Goal: Task Accomplishment & Management: Use online tool/utility

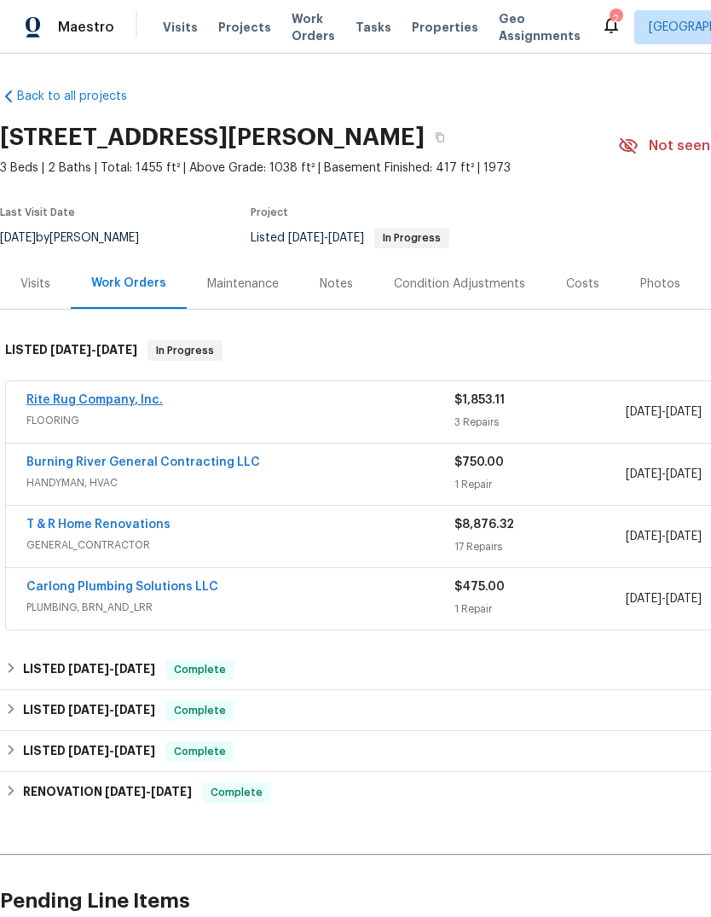
click at [131, 394] on link "Rite Rug Company, Inc." at bounding box center [94, 400] width 136 height 12
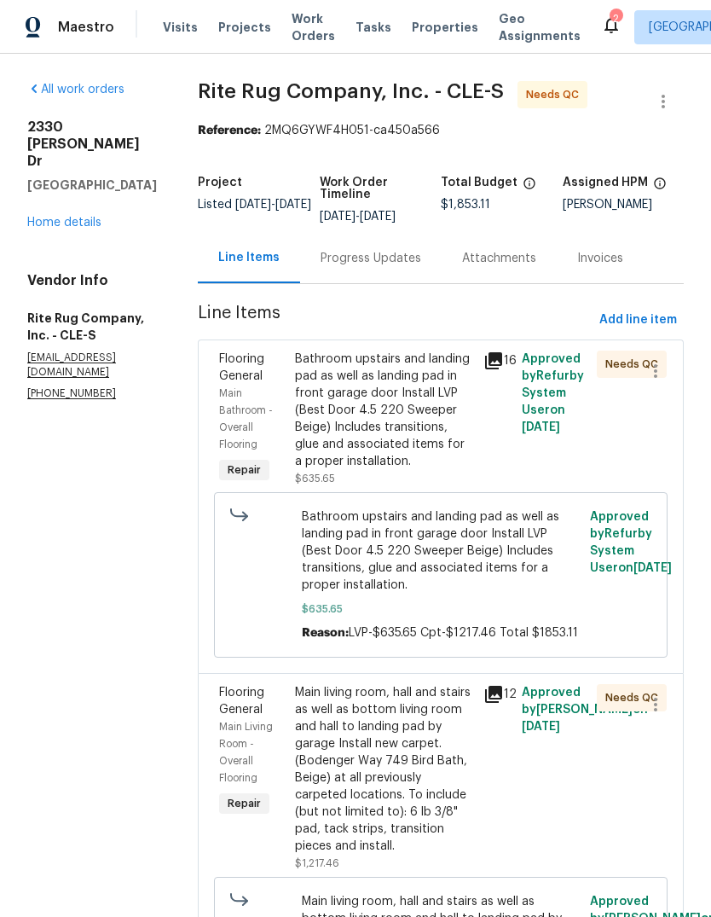
click at [436, 444] on div "Bathroom upstairs and landing pad as well as landing pad in front garage door I…" at bounding box center [384, 410] width 179 height 119
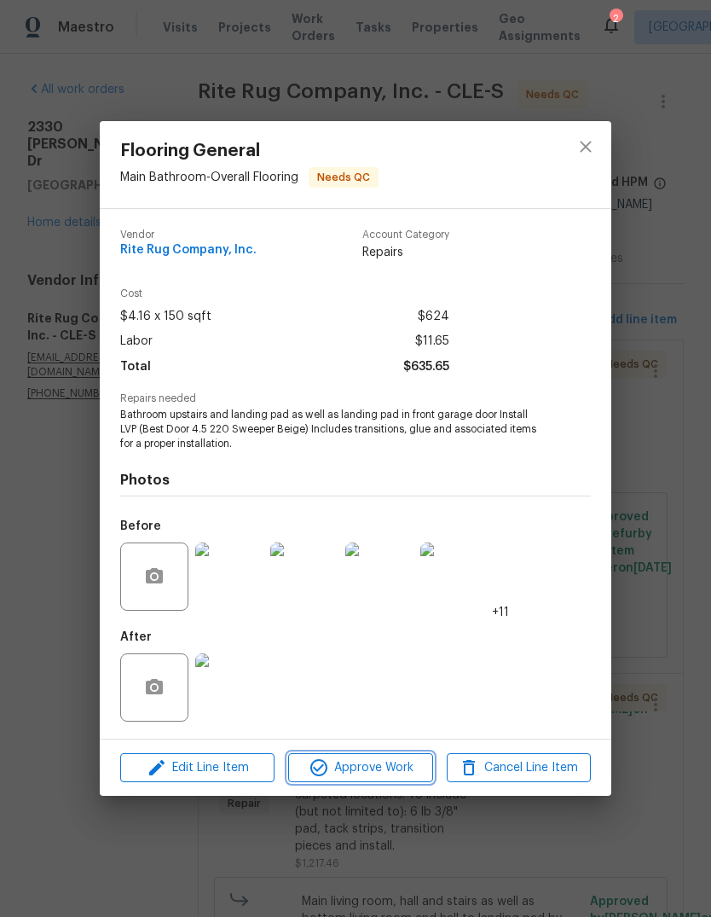
click at [377, 761] on span "Approve Work" at bounding box center [360, 768] width 134 height 21
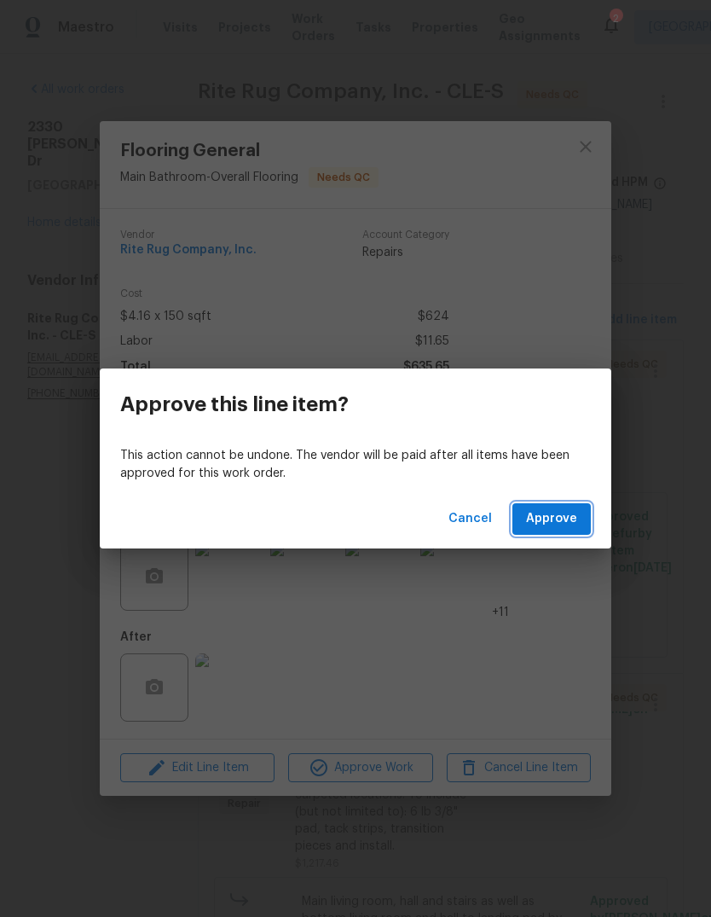
click at [552, 531] on button "Approve" at bounding box center [552, 519] width 78 height 32
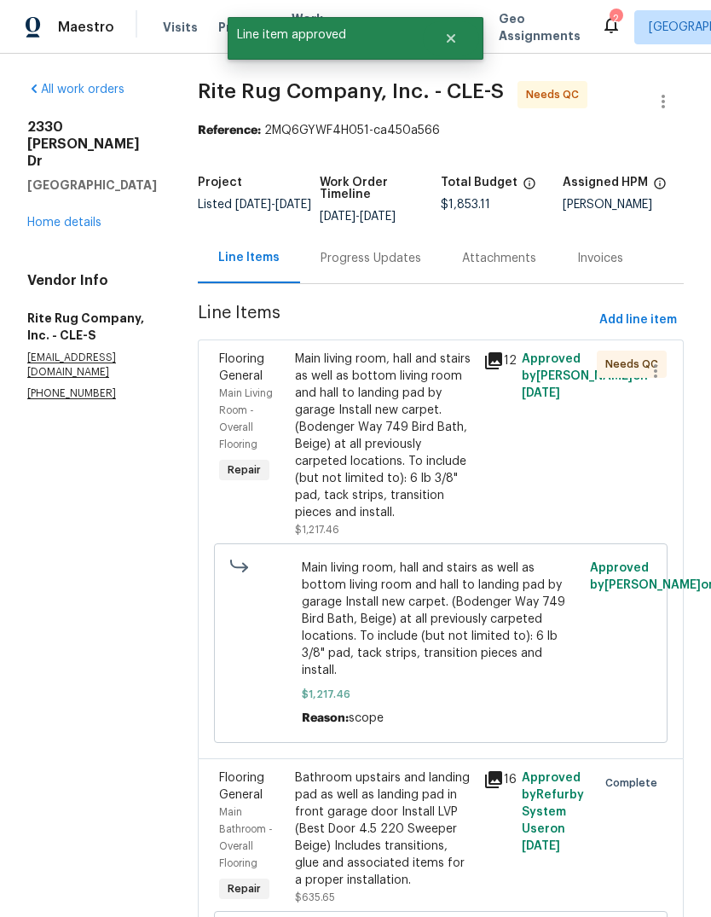
click at [416, 485] on div "Main living room, hall and stairs as well as bottom living room and hall to lan…" at bounding box center [384, 436] width 179 height 171
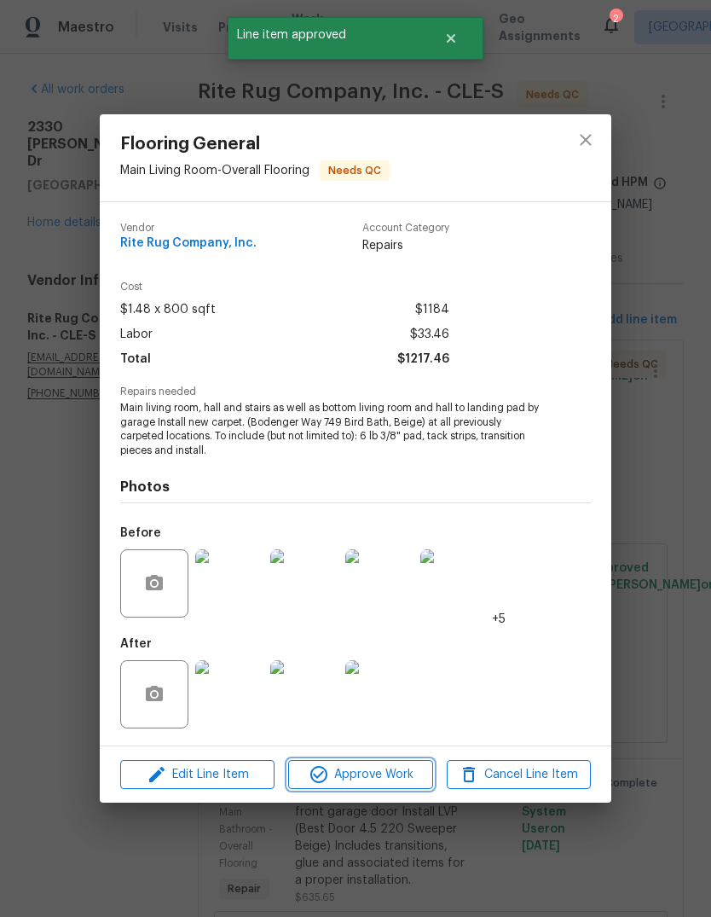
click at [390, 773] on span "Approve Work" at bounding box center [360, 774] width 134 height 21
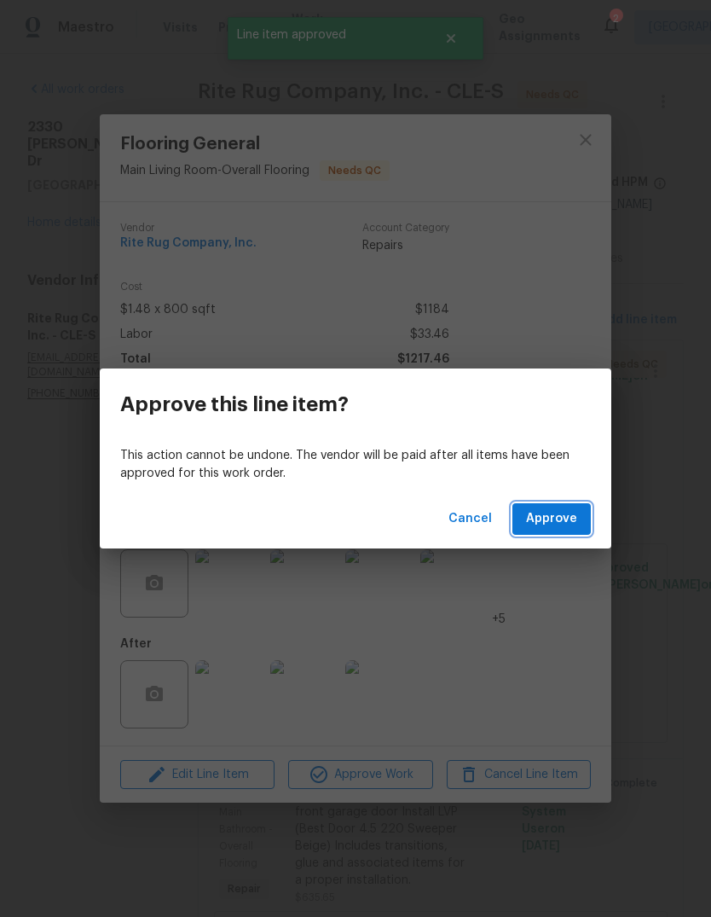
click at [566, 531] on button "Approve" at bounding box center [552, 519] width 78 height 32
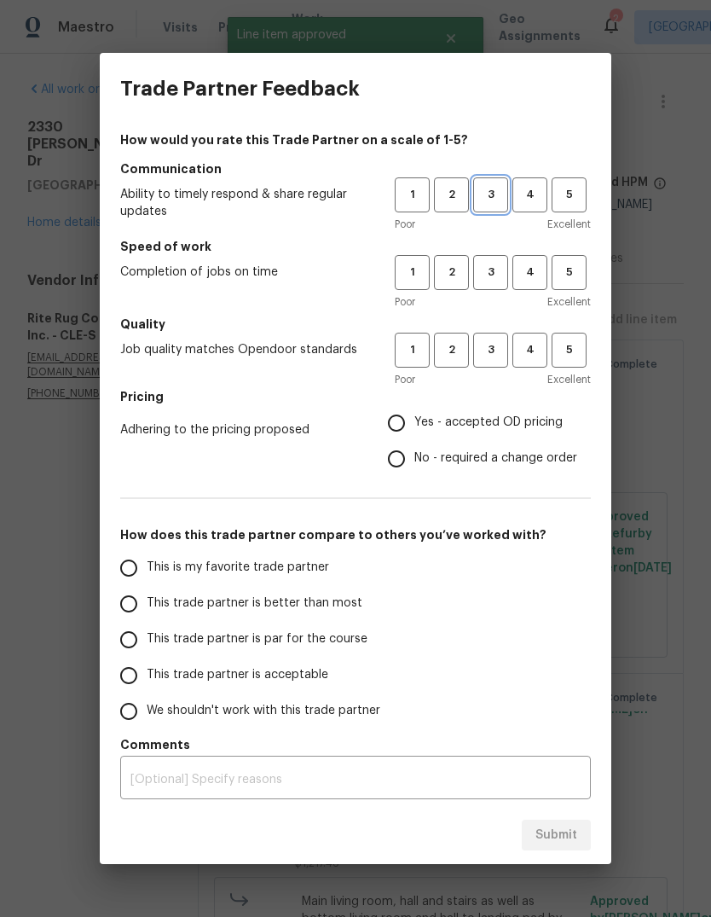
click at [496, 188] on span "3" at bounding box center [491, 195] width 32 height 20
click at [502, 282] on button "3" at bounding box center [490, 272] width 35 height 35
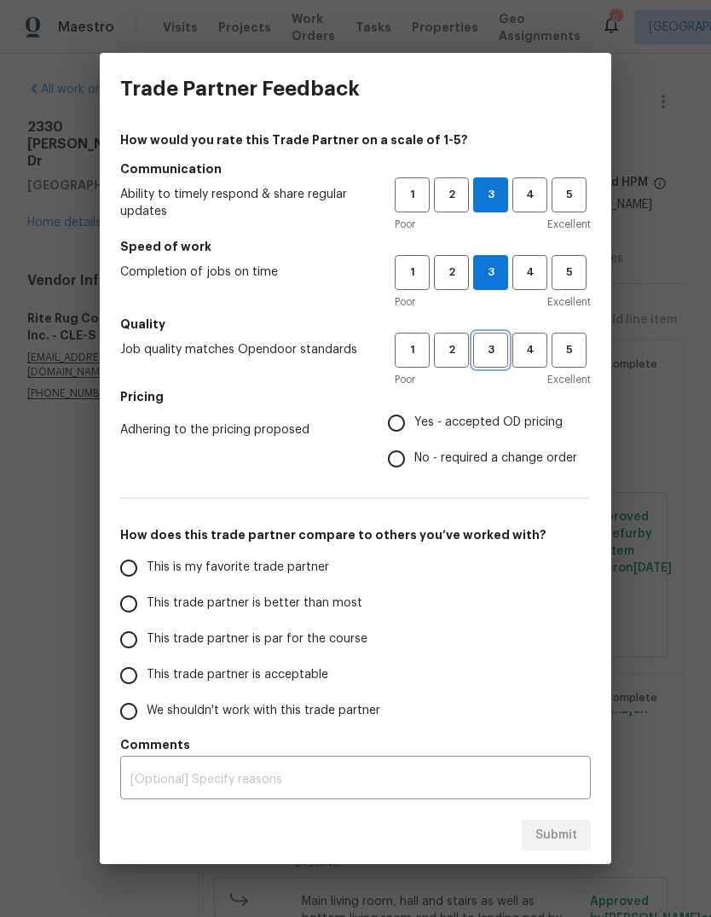
click at [494, 356] on span "3" at bounding box center [491, 350] width 32 height 20
click at [398, 423] on input "Yes - accepted OD pricing" at bounding box center [397, 423] width 36 height 36
radio input "true"
click at [301, 641] on span "This trade partner is par for the course" at bounding box center [257, 639] width 221 height 18
click at [147, 641] on input "This trade partner is par for the course" at bounding box center [129, 640] width 36 height 36
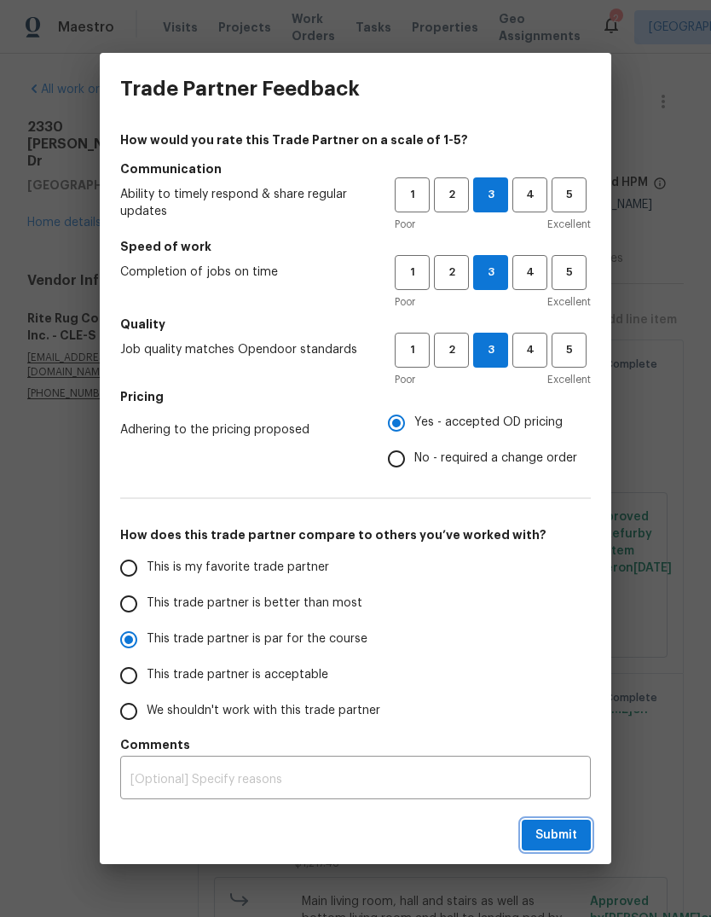
click at [579, 835] on button "Submit" at bounding box center [556, 836] width 69 height 32
radio input "true"
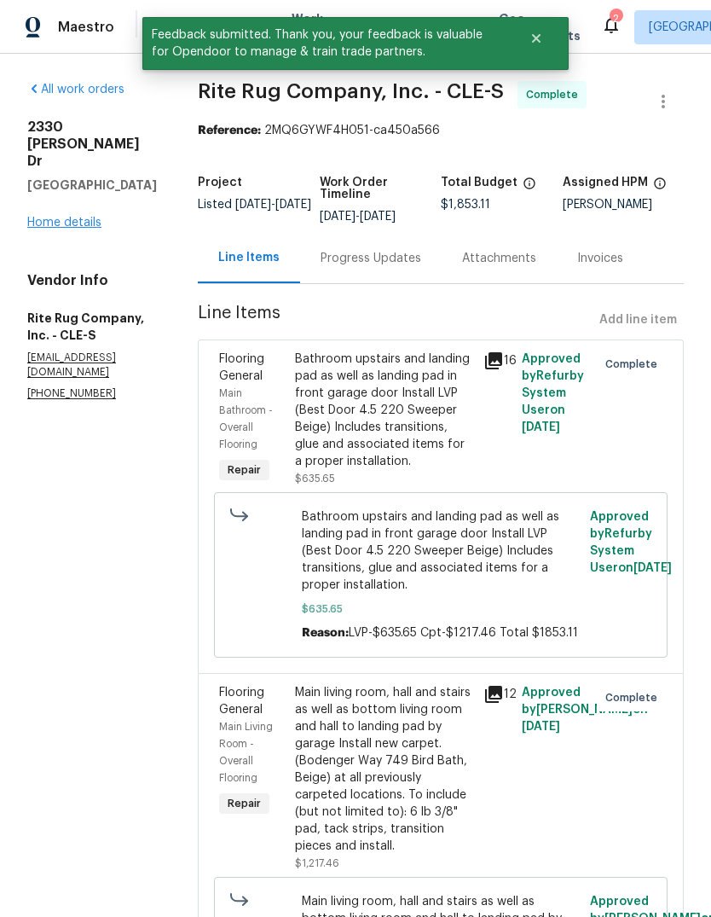
click at [55, 217] on link "Home details" at bounding box center [64, 223] width 74 height 12
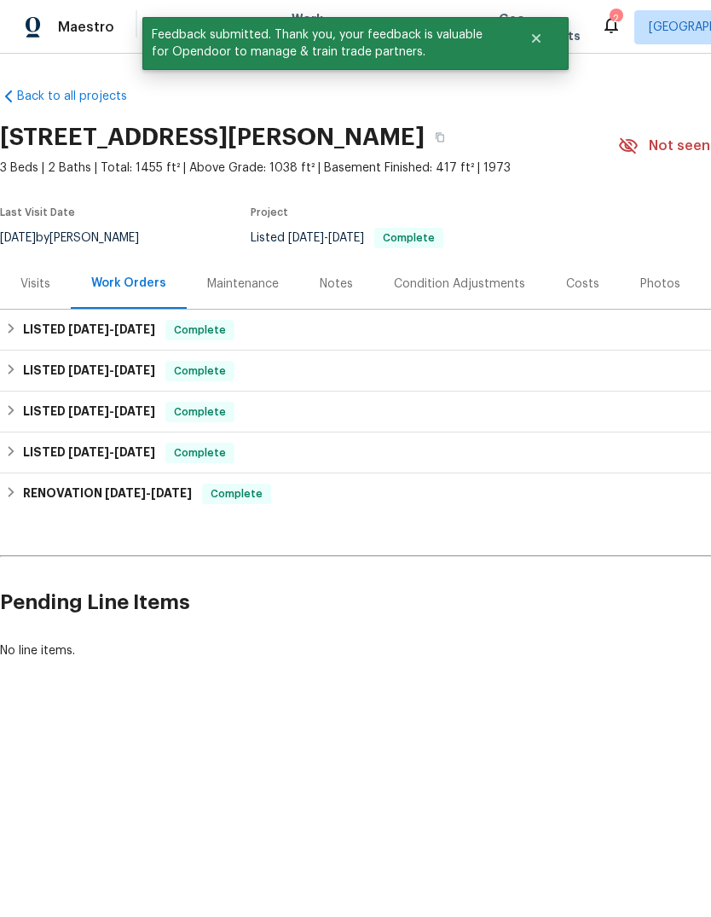
click at [33, 290] on div "Visits" at bounding box center [35, 284] width 30 height 17
